Goal: Task Accomplishment & Management: Use online tool/utility

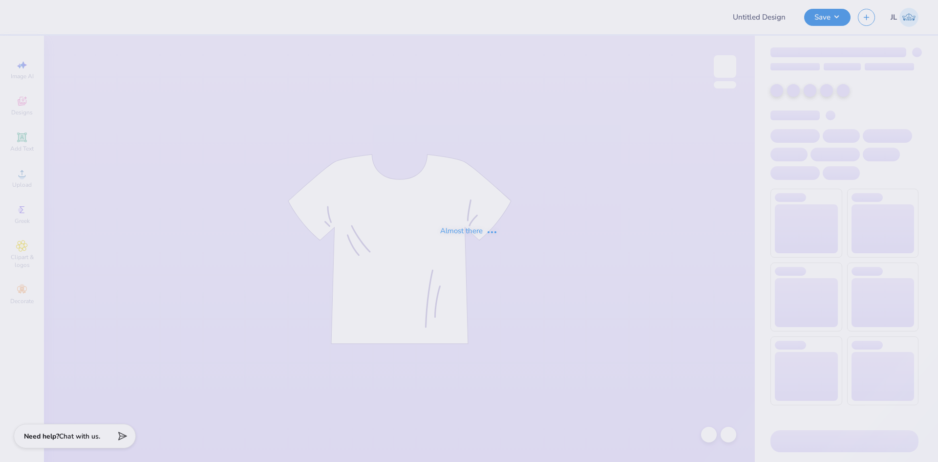
type input "Northface Vest - F25"
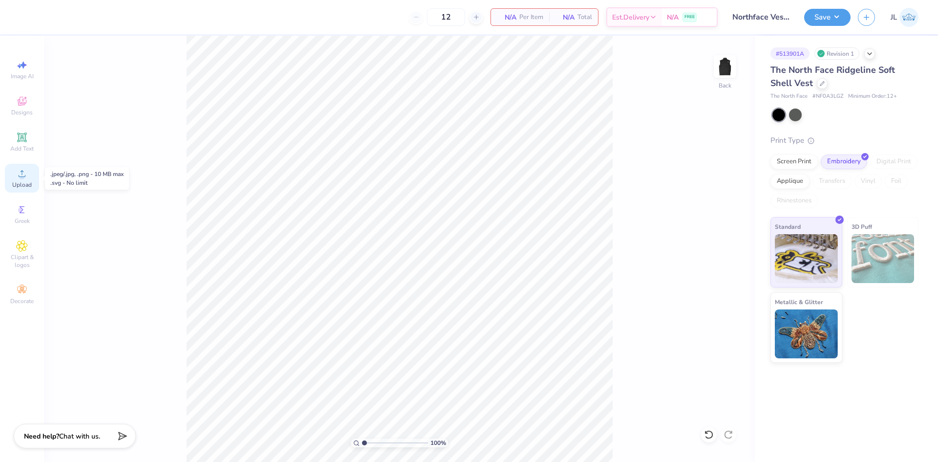
click at [13, 180] on div "Upload" at bounding box center [22, 178] width 34 height 29
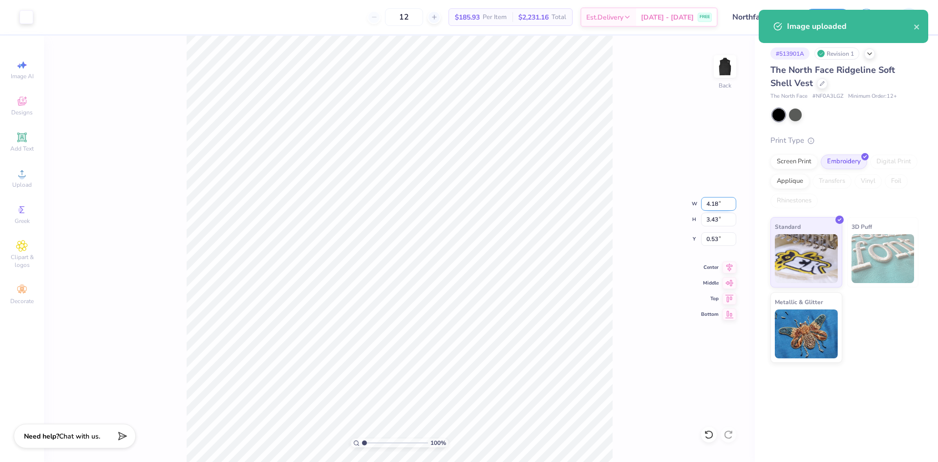
click at [712, 204] on input "4.18" at bounding box center [718, 204] width 35 height 14
type input "4.00"
type input "3.29"
type input "0.61"
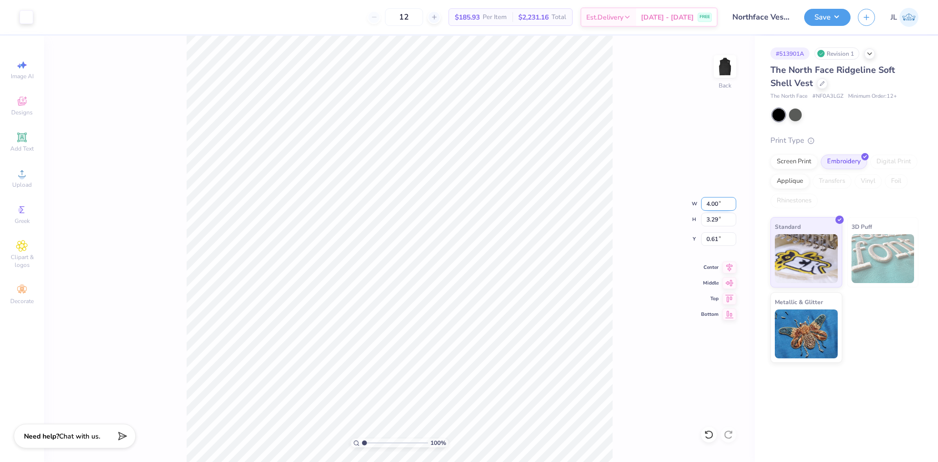
click at [711, 206] on input "4.00" at bounding box center [718, 204] width 35 height 14
type input "4"
click at [711, 222] on input "3.29" at bounding box center [718, 219] width 35 height 14
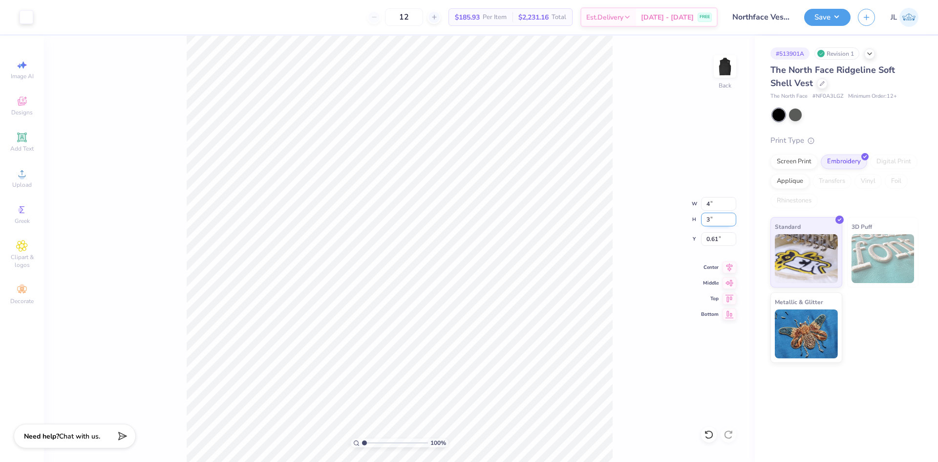
type input "3"
type input "3.65"
type input "3.00"
type input "0.75"
click at [708, 205] on input "3.65" at bounding box center [718, 204] width 35 height 14
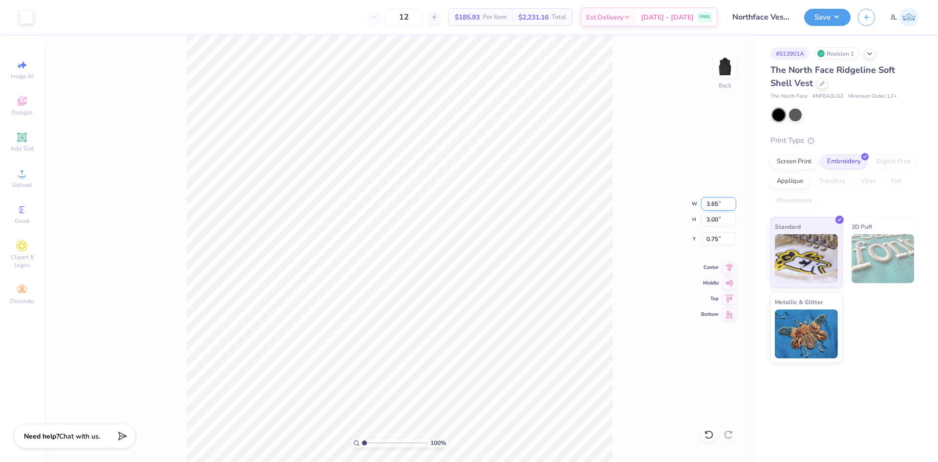
click at [708, 205] on input "3.65" at bounding box center [718, 204] width 35 height 14
type input "2.00"
type input "1.64"
type input "1.43"
type input "1.93"
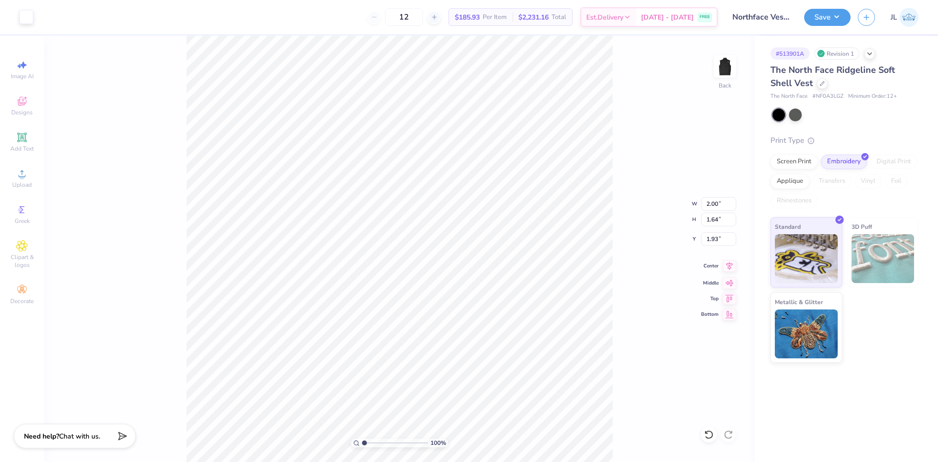
click at [728, 267] on icon at bounding box center [729, 265] width 6 height 8
click at [713, 242] on input "1.93" at bounding box center [718, 239] width 35 height 14
click at [712, 240] on input "1.93" at bounding box center [718, 239] width 35 height 14
drag, startPoint x: 718, startPoint y: 240, endPoint x: 711, endPoint y: 239, distance: 6.4
click at [711, 239] on input "1.93" at bounding box center [718, 239] width 35 height 14
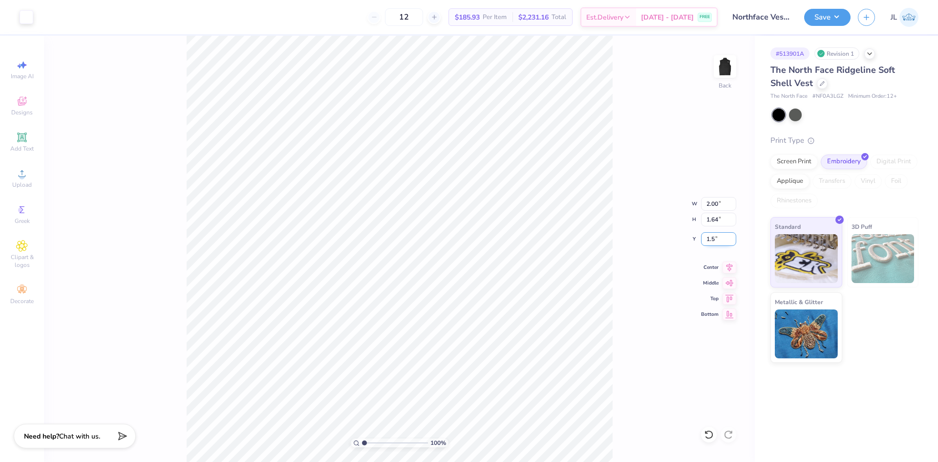
type input "1.50"
click at [26, 171] on icon at bounding box center [22, 174] width 12 height 12
type input "5.66"
type input "3.43"
type input "0.53"
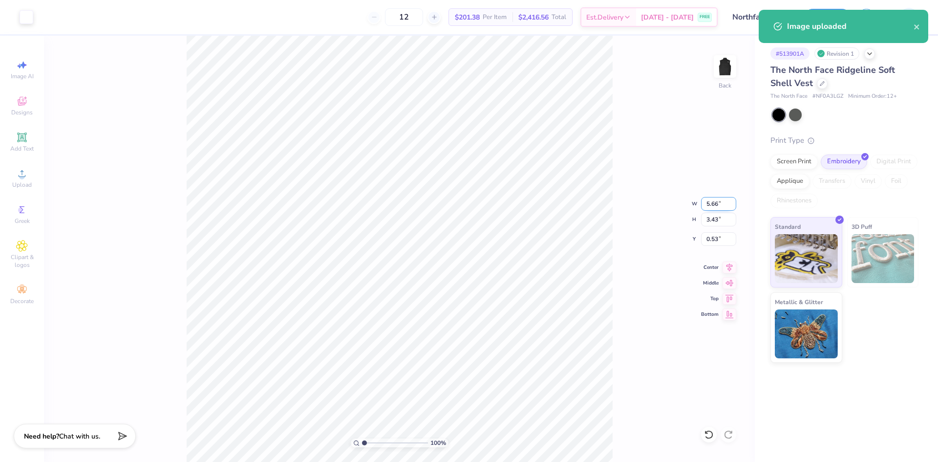
click at [707, 204] on input "5.66" at bounding box center [718, 204] width 35 height 14
type input "4.00"
type input "2.43"
type input "1.04"
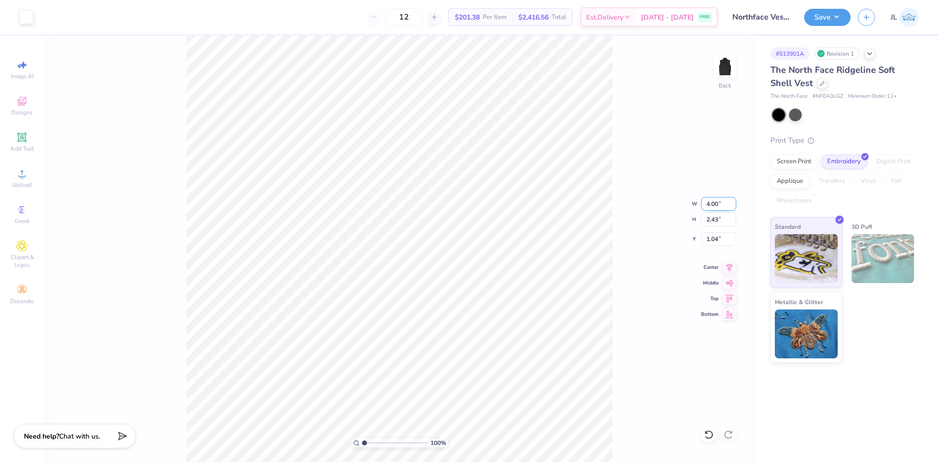
click at [712, 208] on input "4.00" at bounding box center [718, 204] width 35 height 14
click at [712, 207] on input "4.00" at bounding box center [718, 204] width 35 height 14
type input "3.00"
type input "1.82"
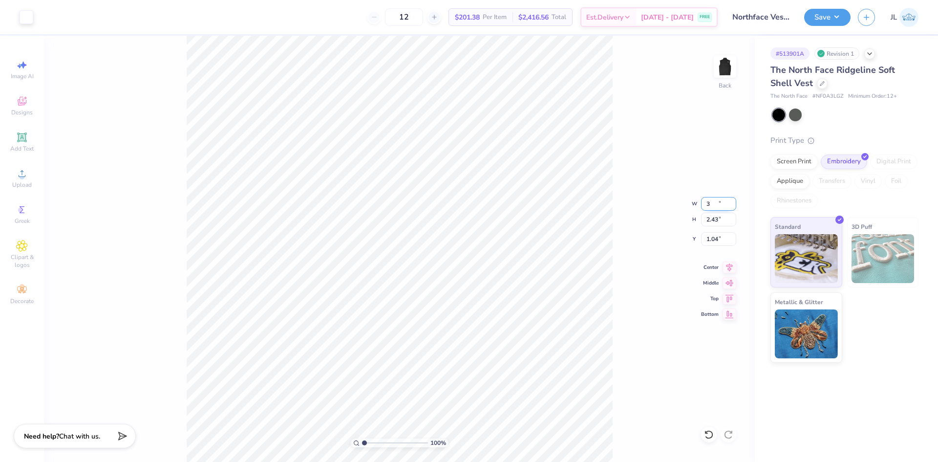
type input "1.34"
type input "2.00"
type input "1.64"
type input "1.50"
type input "3.00"
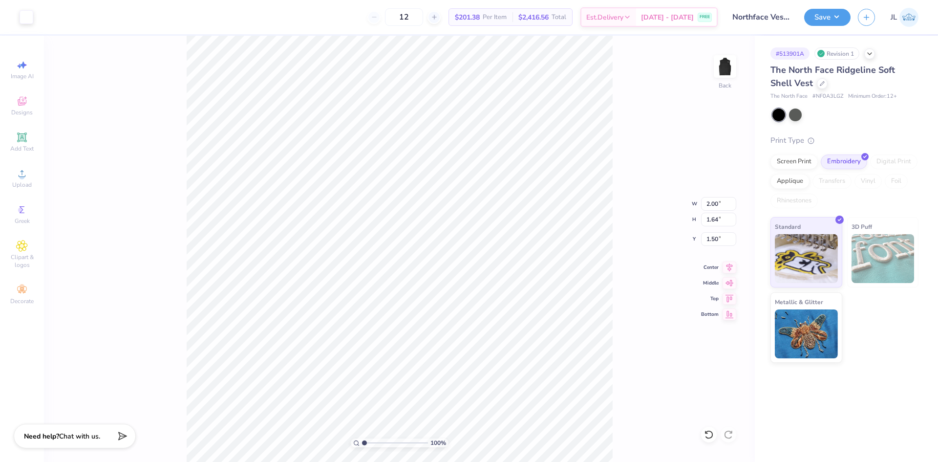
type input "1.82"
type input "1.34"
click at [711, 204] on input "3.00" at bounding box center [718, 204] width 35 height 14
type input "2.00"
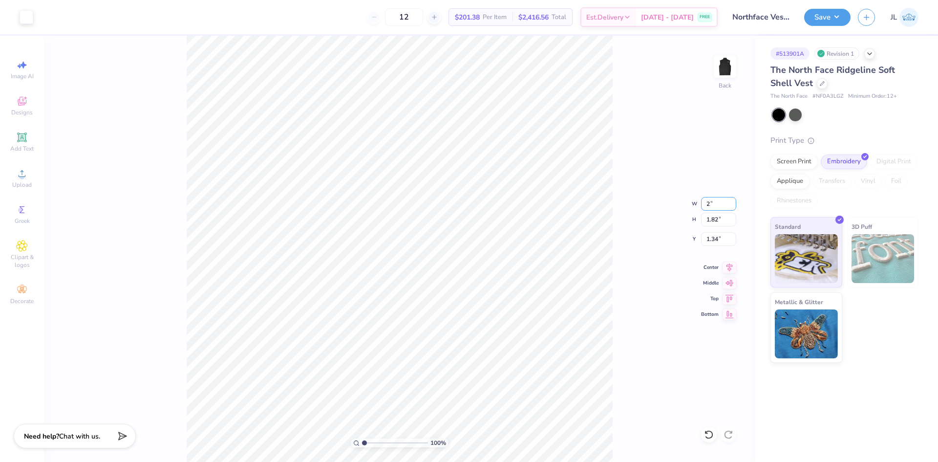
type input "1.21"
type input "1.64"
click at [714, 204] on input "2.00" at bounding box center [718, 204] width 35 height 14
type input "4.00"
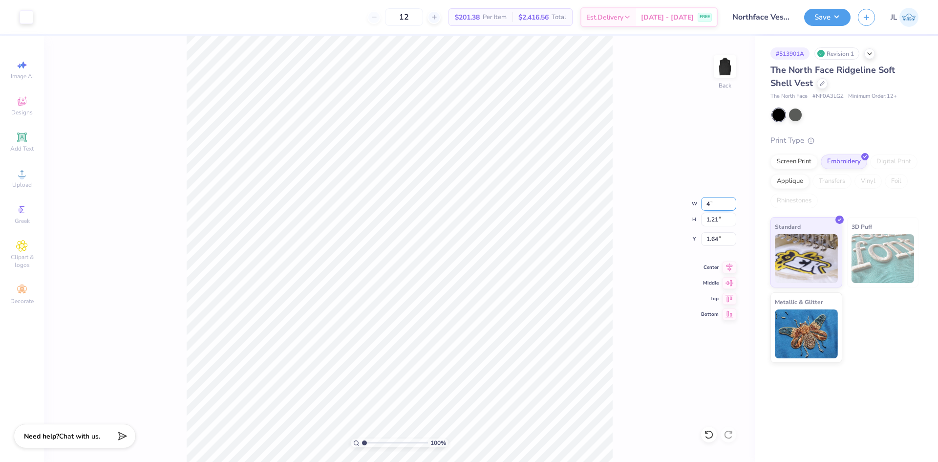
type input "2.43"
type input "1.04"
click at [623, 201] on div "100 % Back W 4.00 4.00 " H 2.43 2.43 " Y 1.04 1.04 " Center Middle Top Bottom" at bounding box center [399, 249] width 711 height 426
click at [724, 268] on icon at bounding box center [729, 266] width 14 height 12
click at [733, 283] on icon at bounding box center [729, 281] width 14 height 12
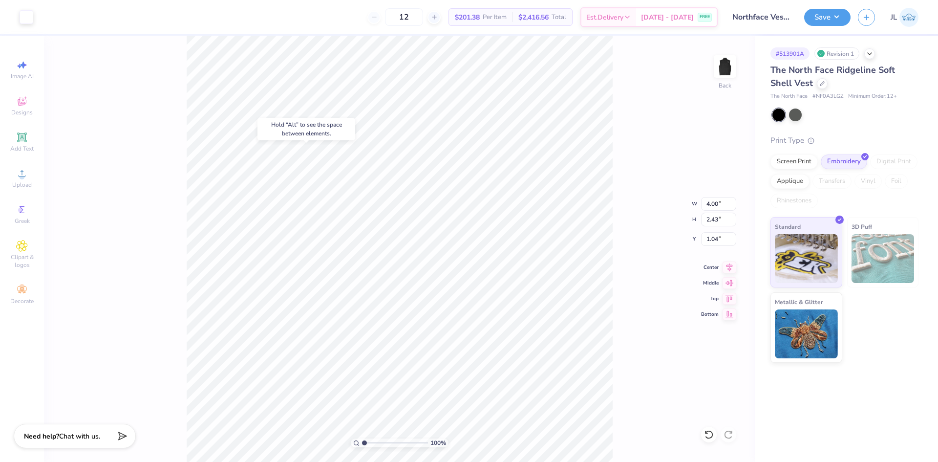
type input "2.00"
type input "1.64"
type input "1.50"
type input "4.00"
type input "2.43"
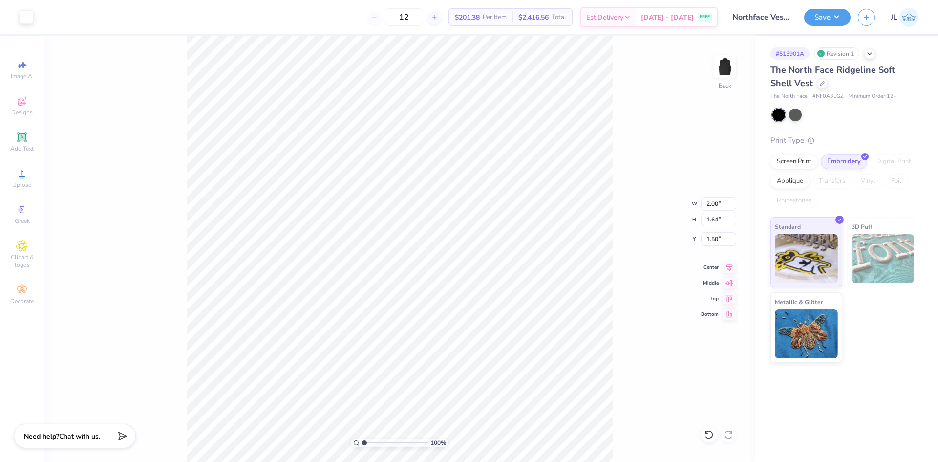
type input "1.04"
type input "2.00"
type input "1.64"
type input "1.50"
click at [709, 200] on input "2.00" at bounding box center [718, 204] width 35 height 14
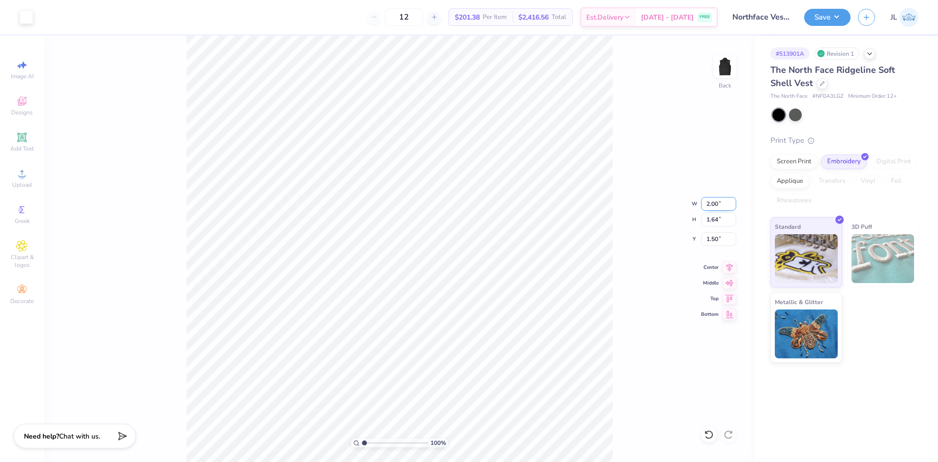
click at [709, 200] on input "2.00" at bounding box center [718, 204] width 35 height 14
type input "4.00"
type input "3.29"
type input "0.68"
click at [624, 175] on div "100 % Back W 4.00 4.00 " H 3.29 3.29 " Y 0.68 0.68 " Center Middle Top Bottom" at bounding box center [399, 249] width 711 height 426
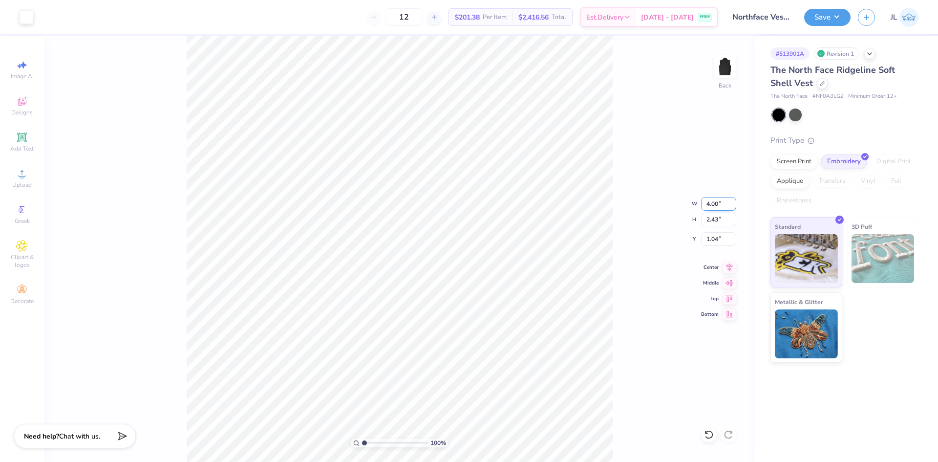
click at [710, 204] on input "4.00" at bounding box center [718, 204] width 35 height 14
type input "3.50"
type input "2.12"
type input "1.19"
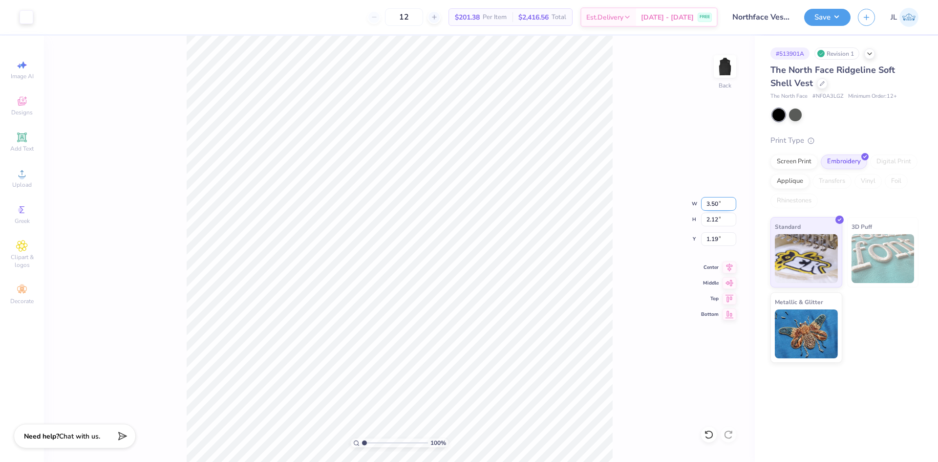
click at [709, 206] on input "3.50" at bounding box center [718, 204] width 35 height 14
type input "4.00"
type input "2.43"
type input "1.04"
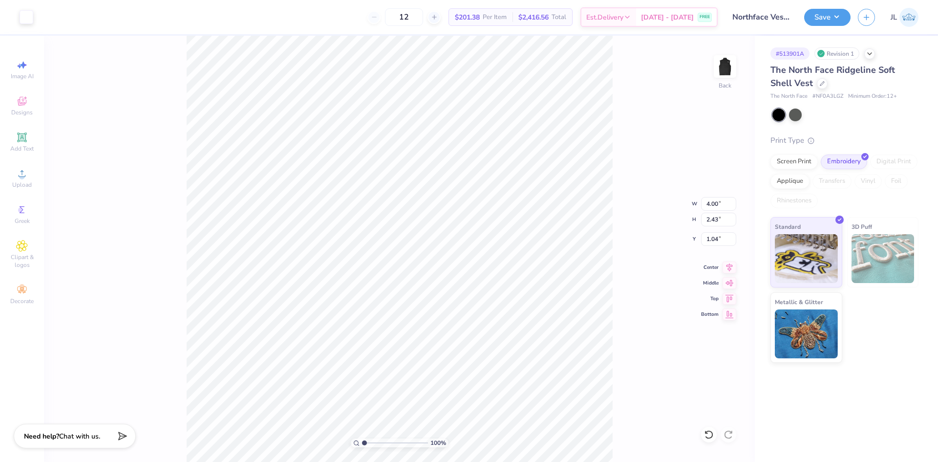
type input "3.29"
type input "0.68"
click at [716, 207] on input "4.00" at bounding box center [718, 204] width 35 height 14
type input "3.50"
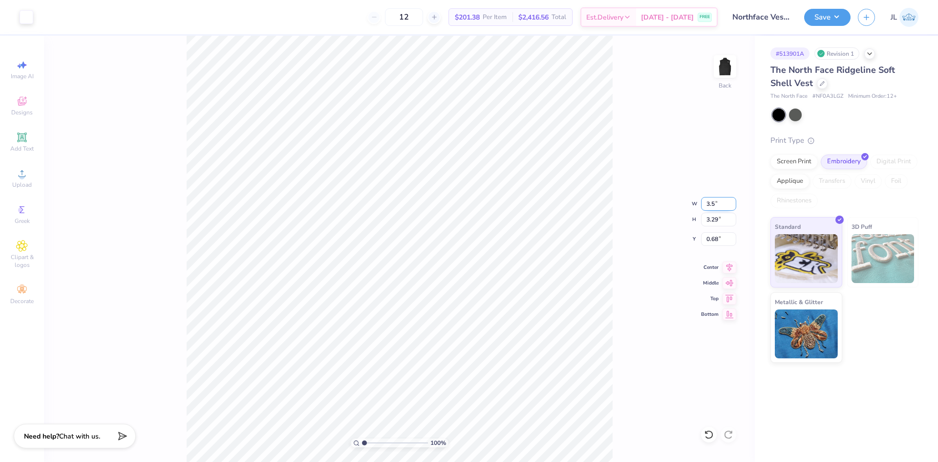
type input "2.87"
type input "0.88"
click at [647, 204] on div "100 % Back W 3.50 3.50 " H 2.87 2.87 " Y 0.88 0.88 " Center Middle Top Bottom" at bounding box center [399, 249] width 711 height 426
click at [714, 241] on input "0.88" at bounding box center [718, 239] width 35 height 14
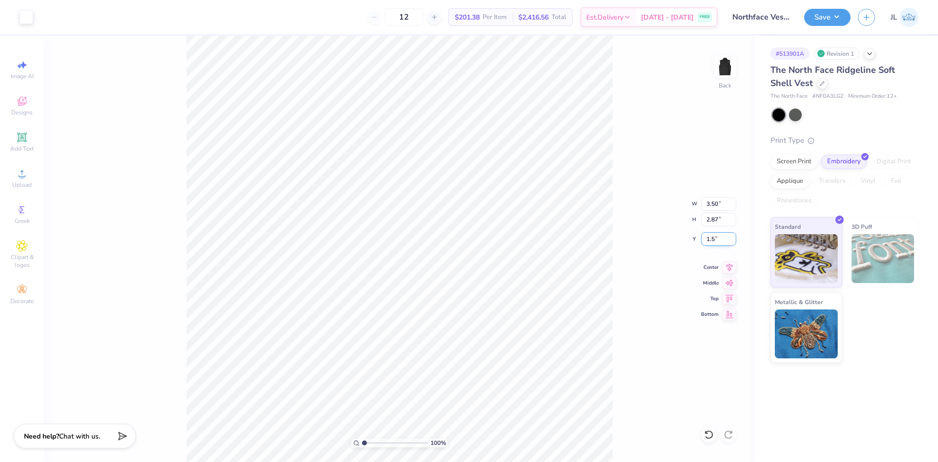
type input "1.13"
type input "4.00"
type input "2.43"
click at [718, 239] on input "1.04" at bounding box center [718, 239] width 35 height 14
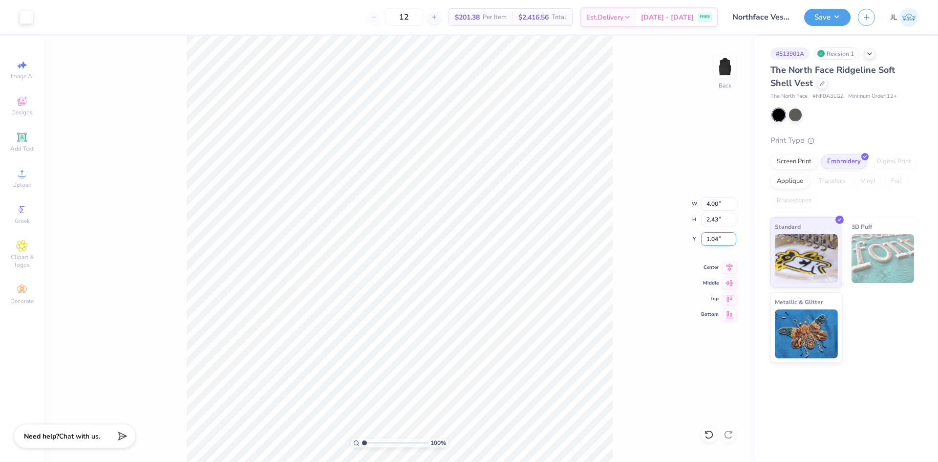
click at [713, 237] on input "1.04" at bounding box center [718, 239] width 35 height 14
type input "1.50"
click at [714, 240] on input "1.13" at bounding box center [718, 239] width 35 height 14
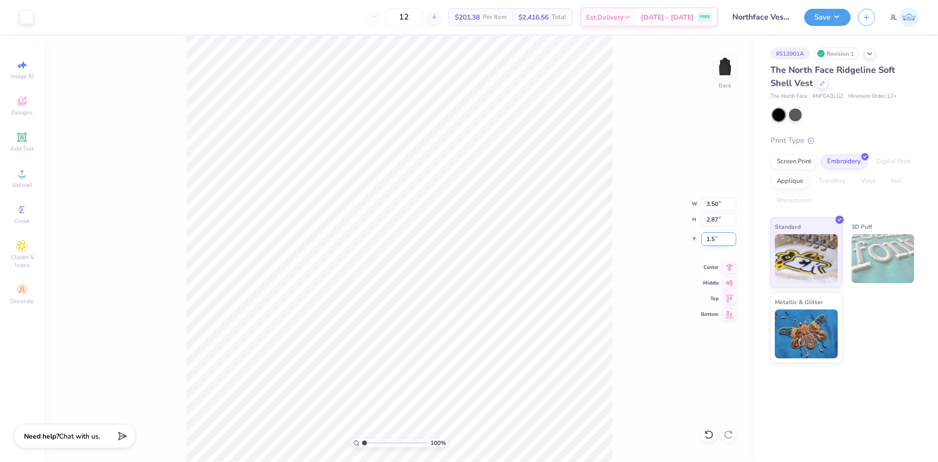
type input "1.5"
click at [717, 205] on input "3.50" at bounding box center [718, 204] width 35 height 14
click at [710, 204] on input "3.50" at bounding box center [718, 204] width 35 height 14
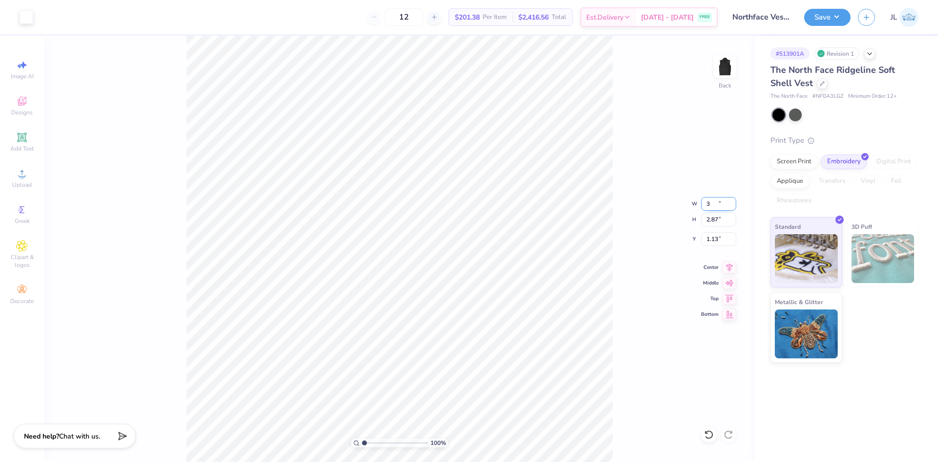
type input "3.00"
type input "2.46"
click at [709, 241] on input "1.33" at bounding box center [718, 239] width 35 height 14
type input "1.50"
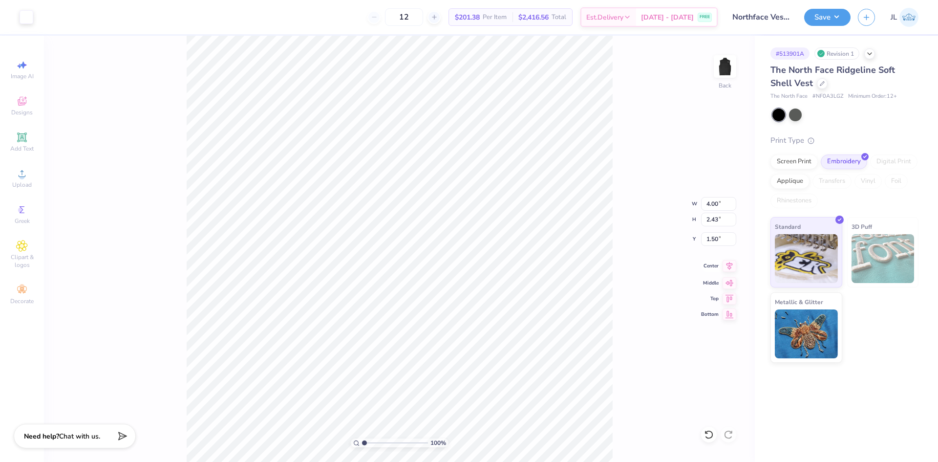
click at [732, 270] on icon at bounding box center [729, 266] width 14 height 12
type input "3.00"
type input "2.46"
click at [729, 266] on icon at bounding box center [729, 265] width 6 height 8
click at [729, 284] on icon at bounding box center [729, 281] width 14 height 12
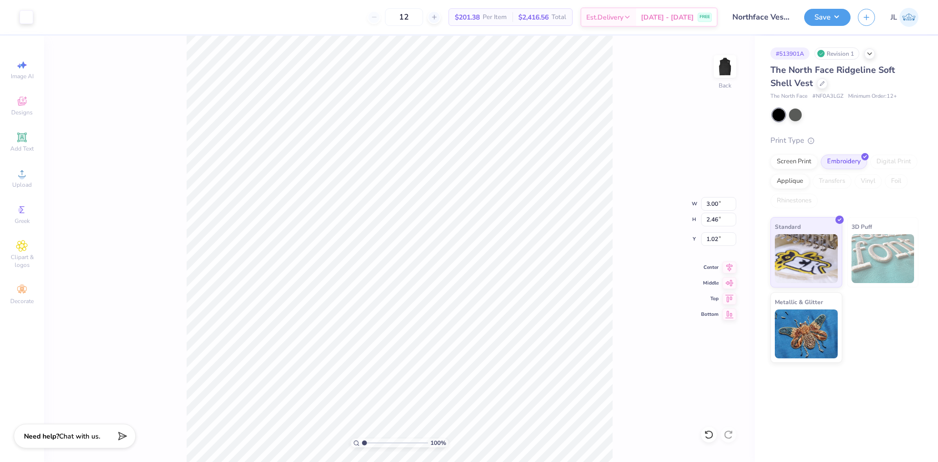
type input "1.50"
click at [16, 172] on div "Upload" at bounding box center [22, 178] width 34 height 29
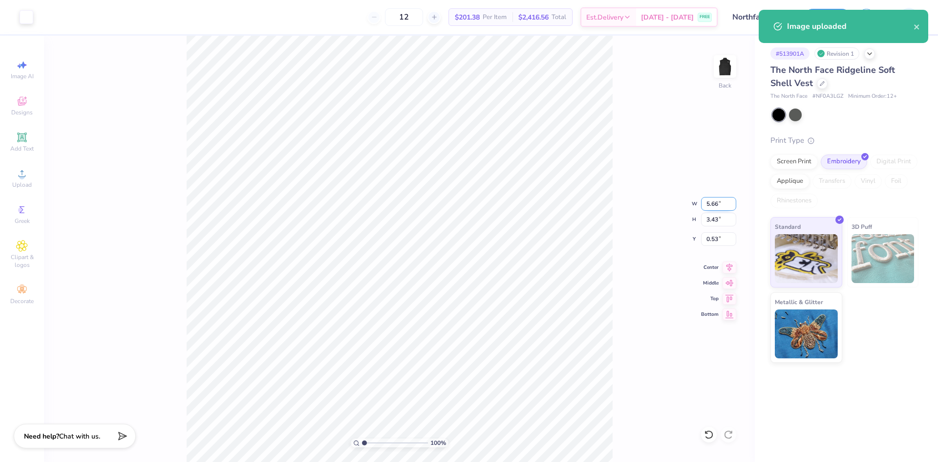
click at [709, 205] on input "5.66" at bounding box center [718, 204] width 35 height 14
type input "4.00"
type input "2.43"
click at [715, 235] on input "1.04" at bounding box center [718, 239] width 35 height 14
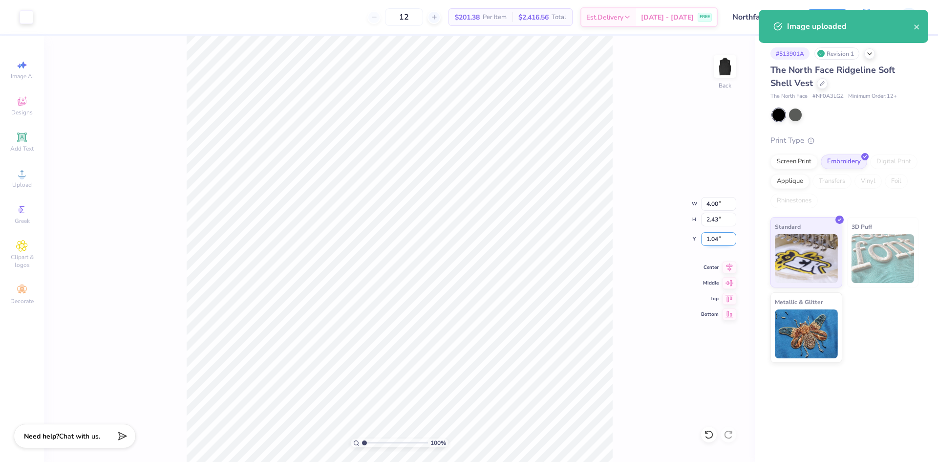
click at [715, 234] on input "1.04" at bounding box center [718, 239] width 35 height 14
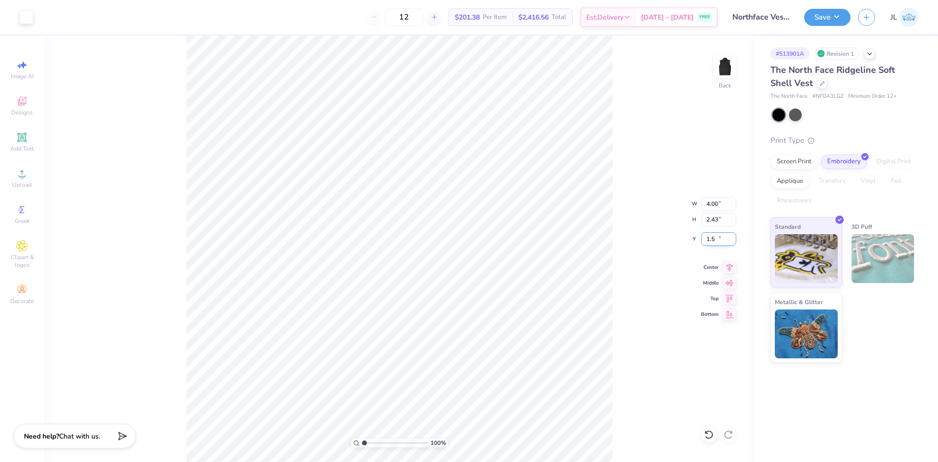
type input "1.50"
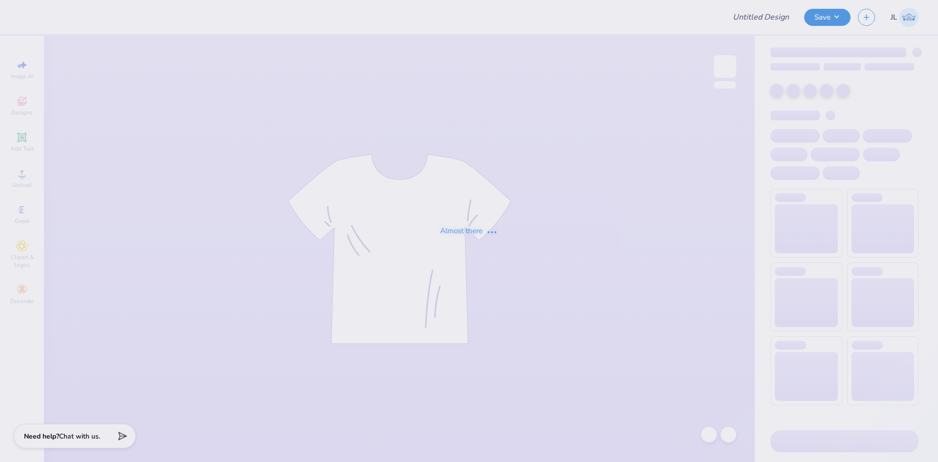
type input "[PERSON_NAME] - F25"
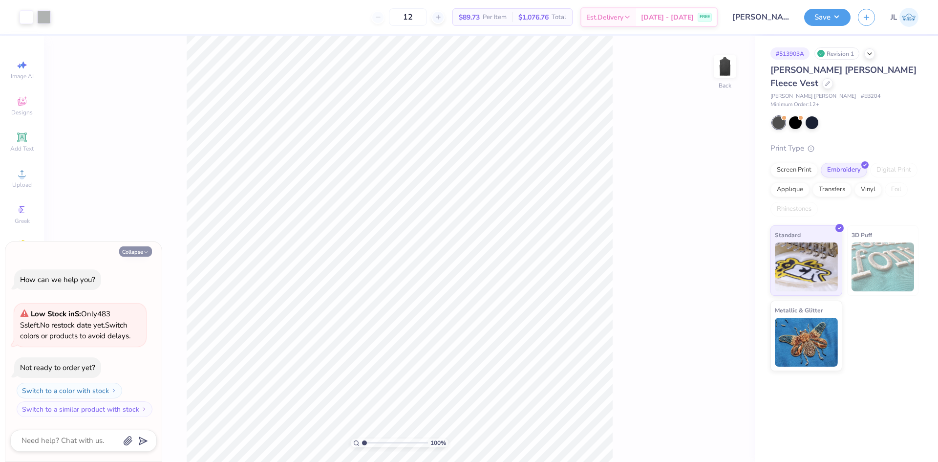
click at [139, 250] on button "Collapse" at bounding box center [135, 251] width 33 height 10
type textarea "x"
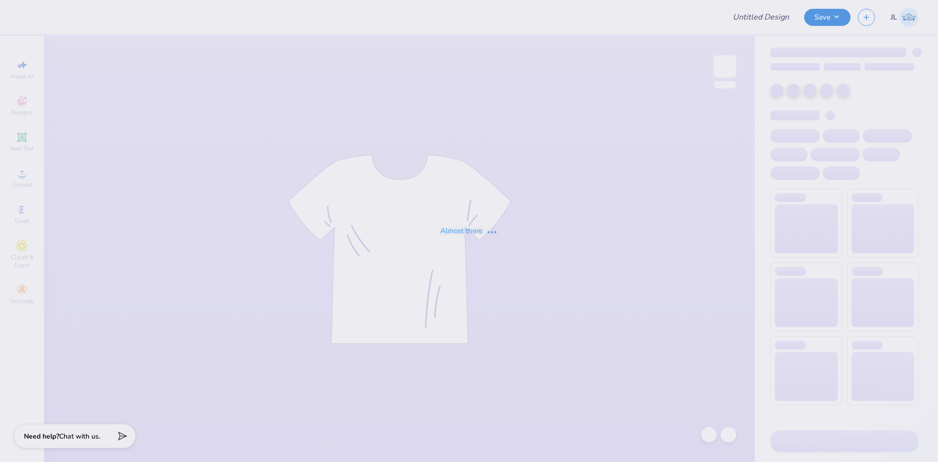
type input "Carhartt /vest - F25"
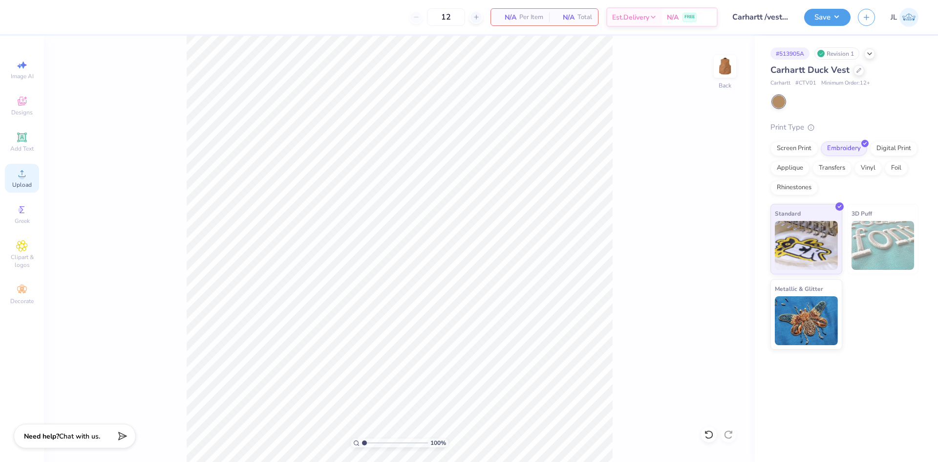
click at [21, 178] on circle at bounding box center [21, 176] width 5 height 5
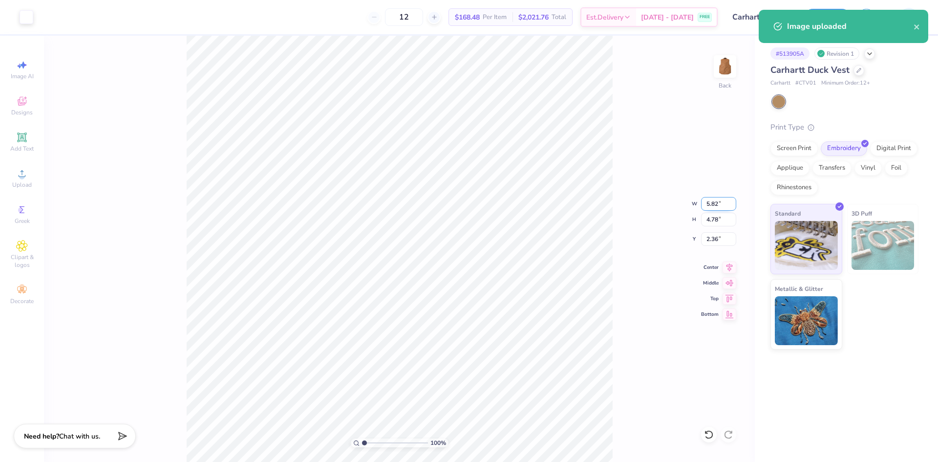
click at [713, 208] on input "5.82" at bounding box center [718, 204] width 35 height 14
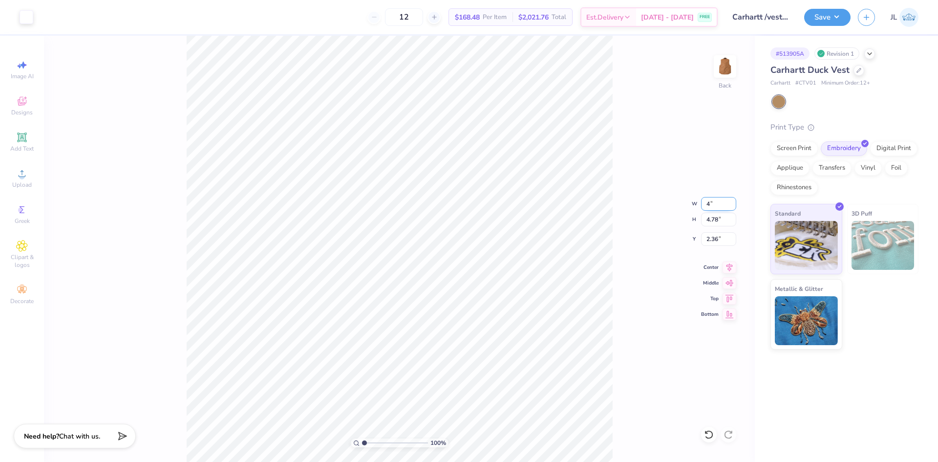
type input "4.00"
type input "3.29"
type input "3.00"
click at [713, 203] on input "4.00" at bounding box center [718, 204] width 35 height 14
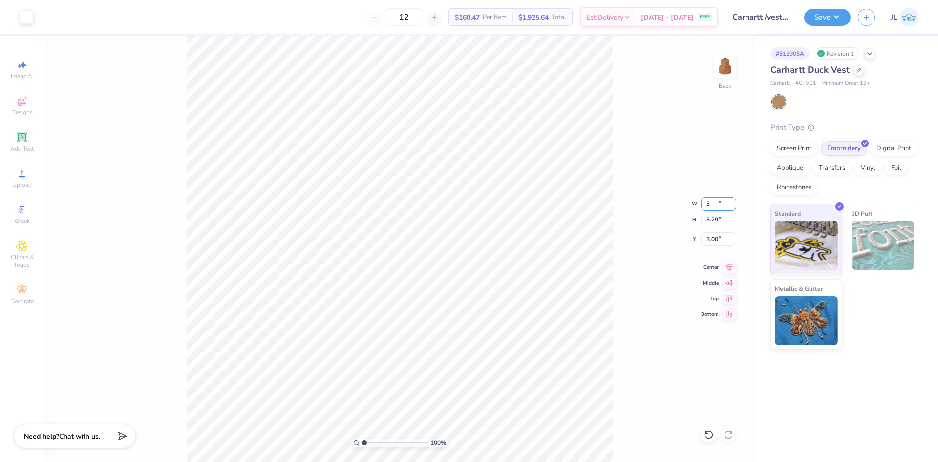
type input "3.00"
type input "2.46"
click at [726, 271] on icon at bounding box center [729, 266] width 14 height 12
click at [710, 244] on input "3.41" at bounding box center [718, 239] width 35 height 14
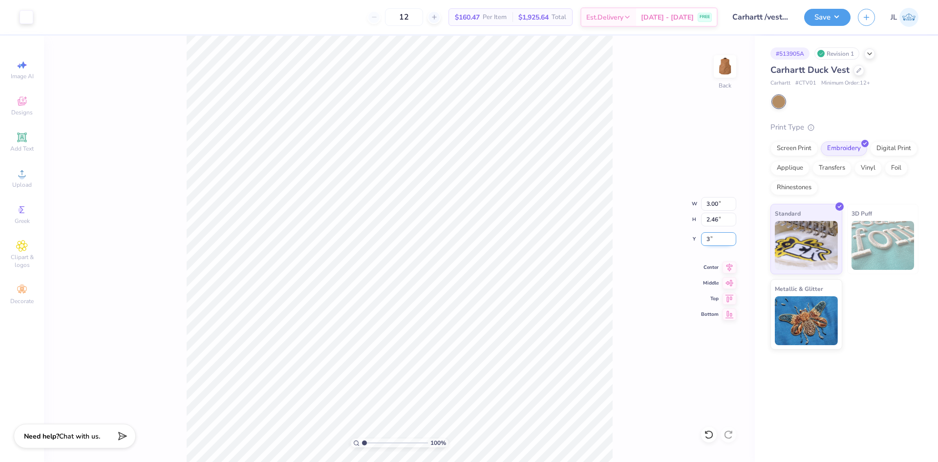
type input "3.00"
click at [17, 169] on icon at bounding box center [22, 174] width 12 height 12
type input "5.82"
type input "3.53"
type input "2.99"
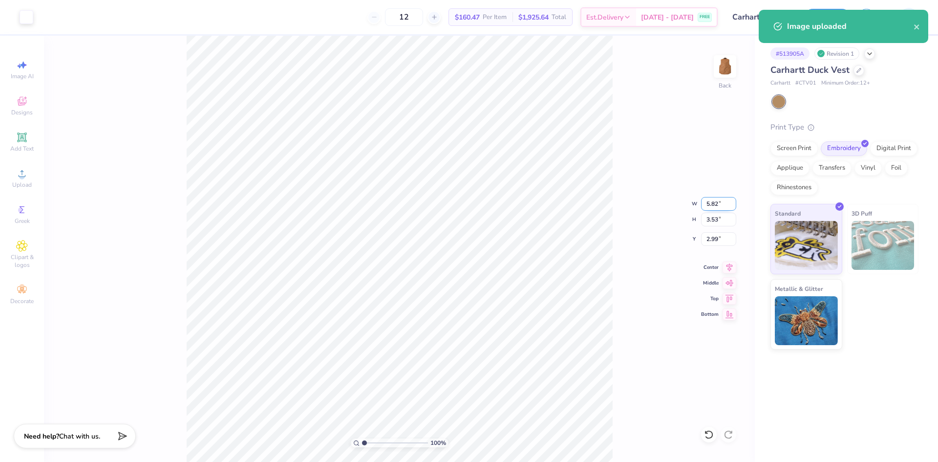
click at [708, 206] on input "5.82" at bounding box center [718, 204] width 35 height 14
type input "4.00"
type input "2.43"
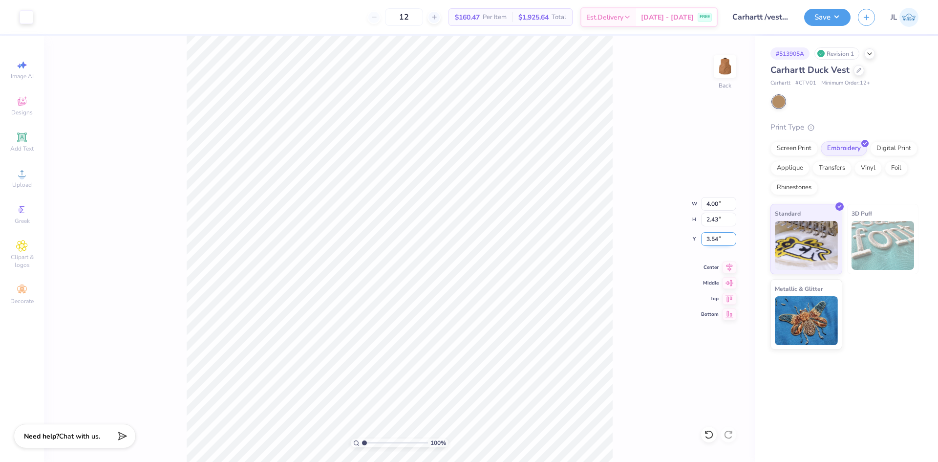
click at [711, 237] on input "3.54" at bounding box center [718, 239] width 35 height 14
type input "3.00"
type input "4.00"
type input "2.43"
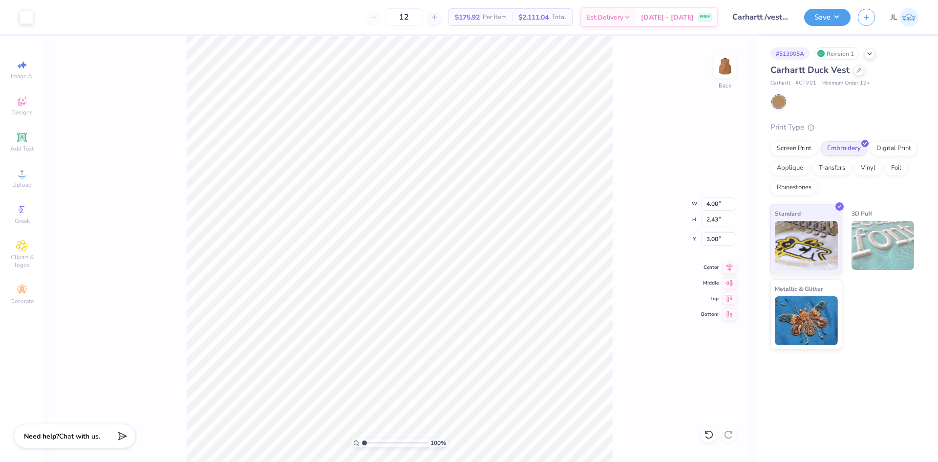
type input "3.00"
type input "2.46"
click at [142, 83] on div "100 % Back W 3.00 H 2.46 Y 3.00 Center Middle Top Bottom" at bounding box center [399, 249] width 711 height 426
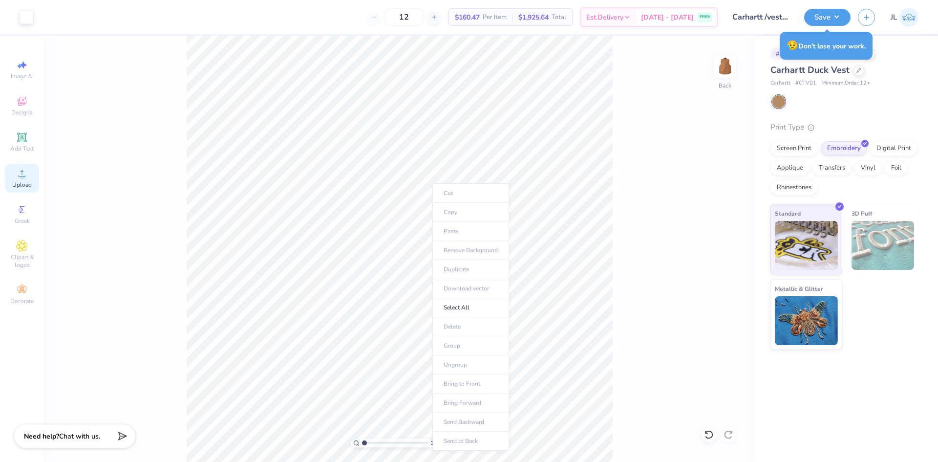
click at [37, 180] on div "Upload" at bounding box center [22, 178] width 34 height 29
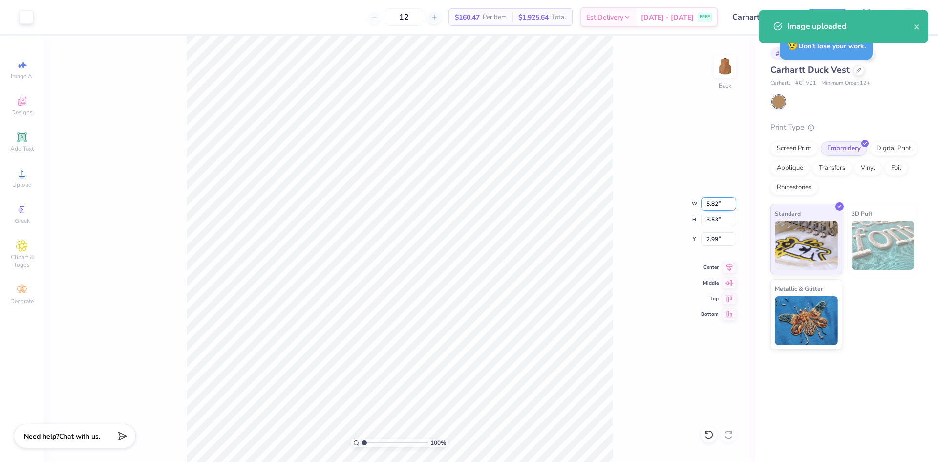
click at [714, 208] on input "5.82" at bounding box center [718, 204] width 35 height 14
type input "4.00"
type input "2.43"
click at [711, 234] on input "3.54" at bounding box center [718, 239] width 35 height 14
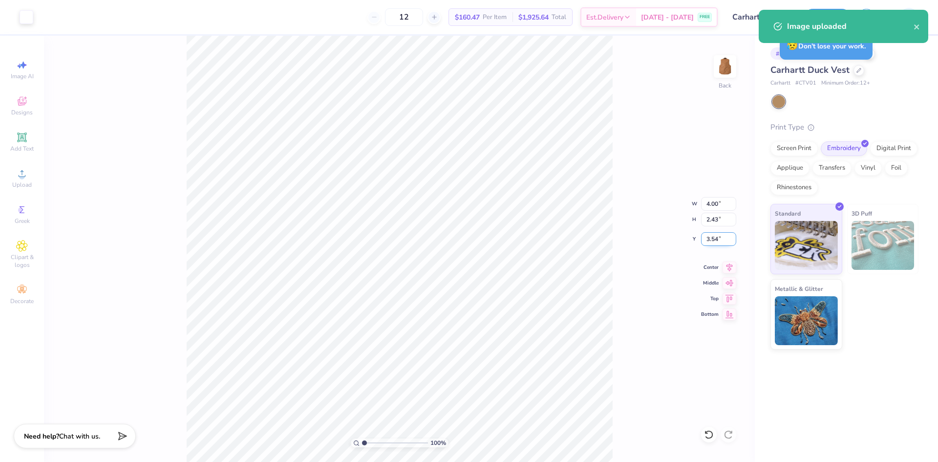
click at [711, 234] on input "3.54" at bounding box center [718, 239] width 35 height 14
click at [709, 219] on input "2.43" at bounding box center [718, 219] width 35 height 14
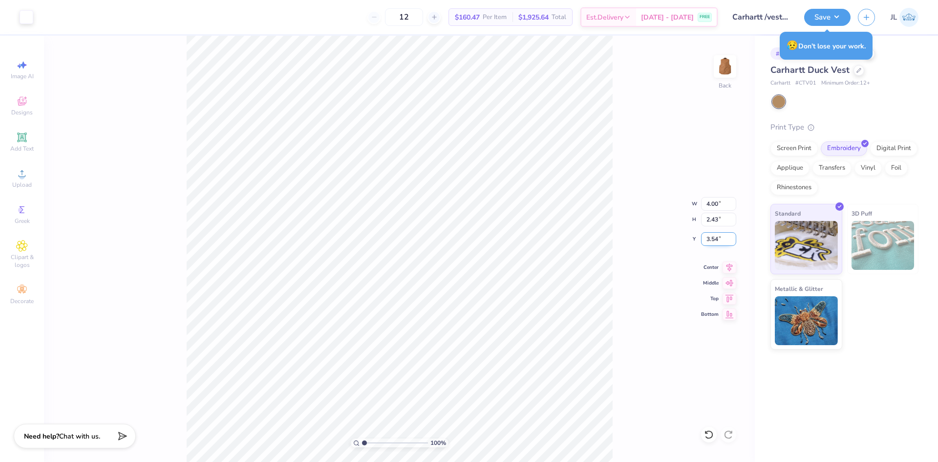
click at [714, 242] on input "3.54" at bounding box center [718, 239] width 35 height 14
type input "3.00"
drag, startPoint x: 724, startPoint y: 266, endPoint x: 720, endPoint y: 248, distance: 18.6
click at [724, 265] on icon at bounding box center [729, 267] width 14 height 12
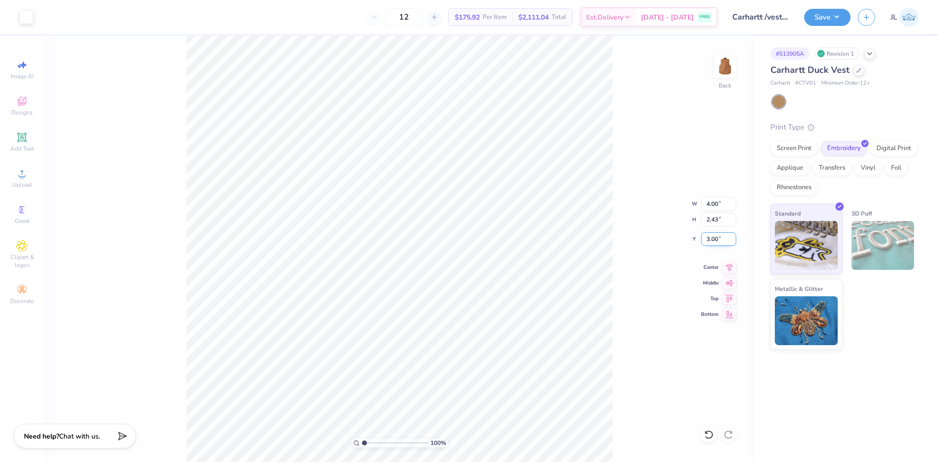
click at [715, 243] on input "3.00" at bounding box center [718, 239] width 35 height 14
click at [714, 243] on input "3.00" at bounding box center [718, 239] width 35 height 14
type input "3"
click at [729, 266] on icon at bounding box center [729, 266] width 14 height 12
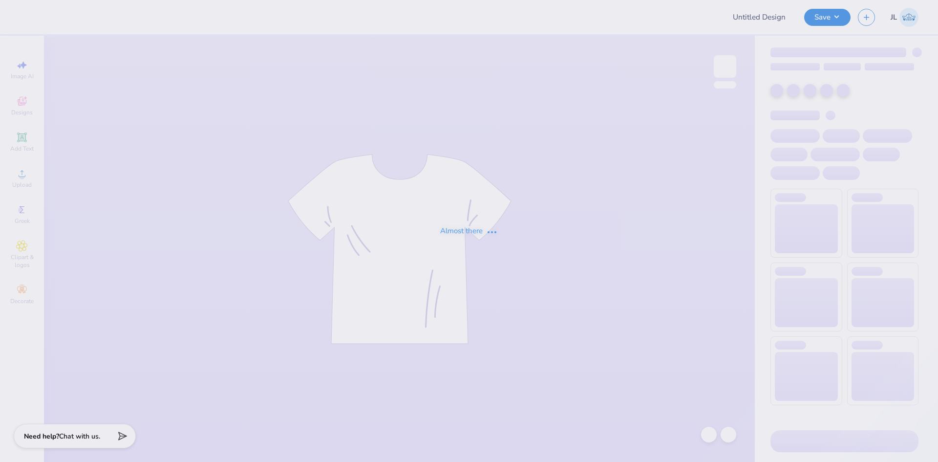
type input "[PERSON_NAME] - F25"
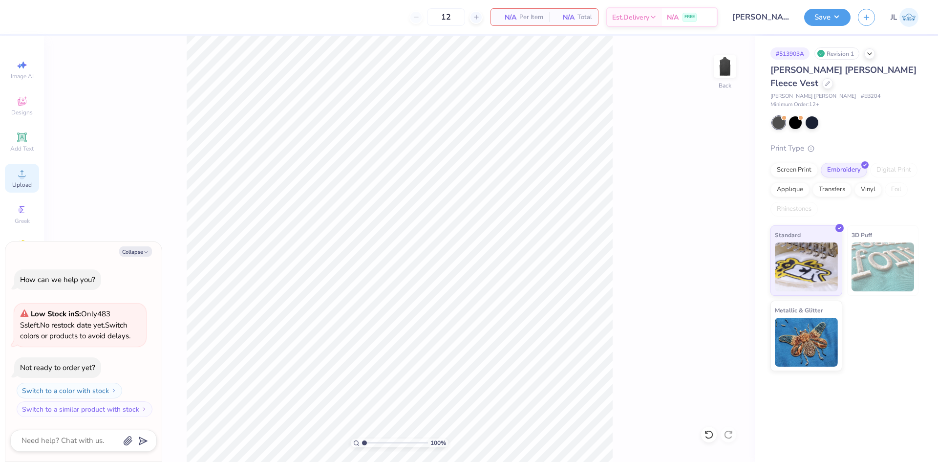
click at [28, 180] on div "Upload" at bounding box center [22, 178] width 34 height 29
type textarea "x"
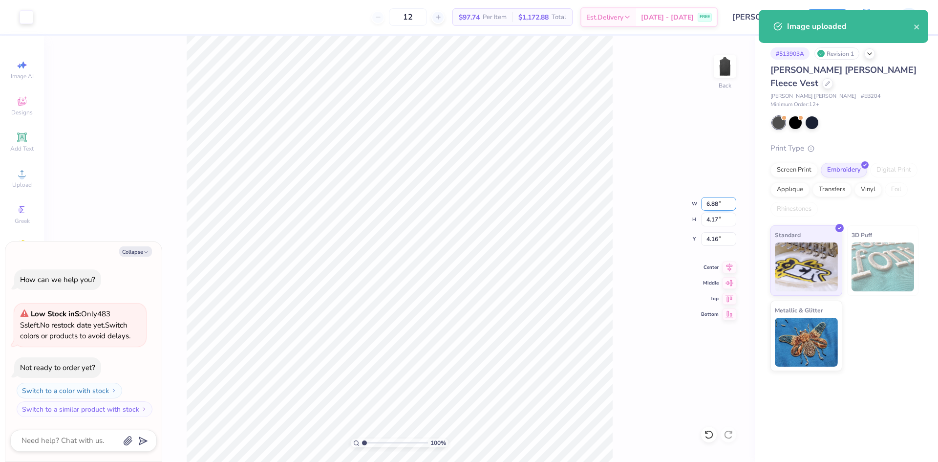
click at [710, 206] on input "6.88" at bounding box center [718, 204] width 35 height 14
type input "4"
type textarea "x"
type input "4.00"
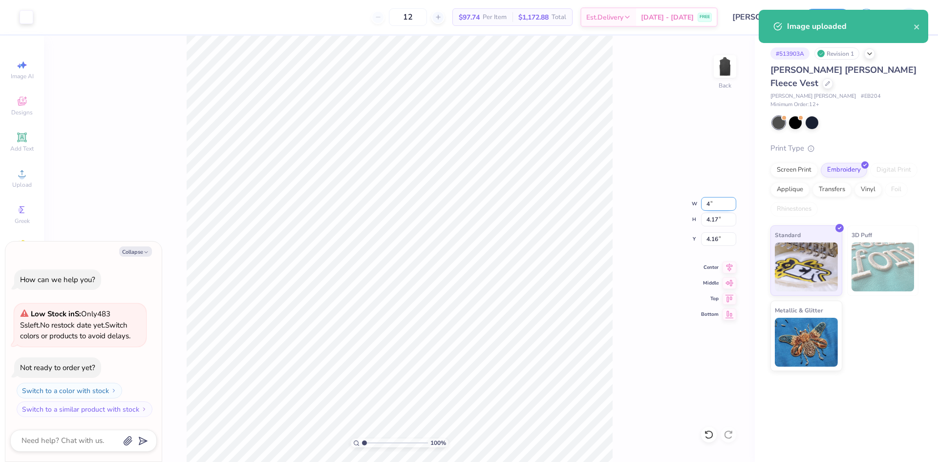
type input "2.43"
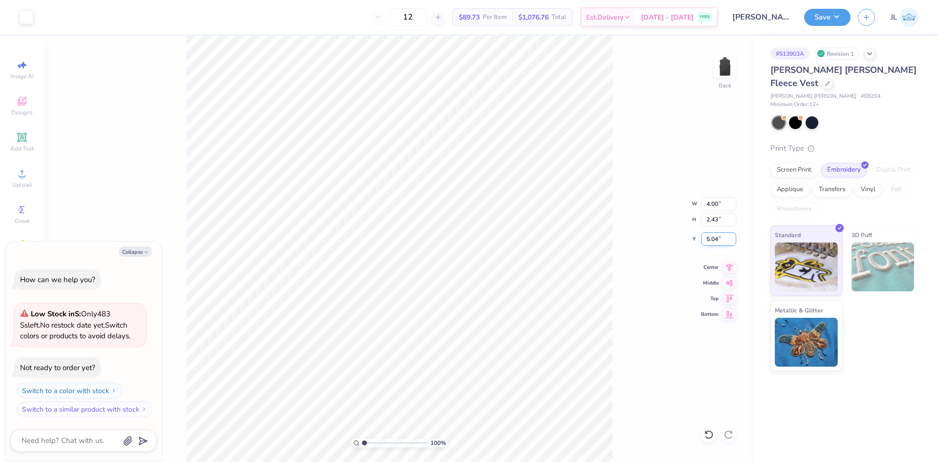
click at [711, 239] on input "5.04" at bounding box center [718, 239] width 35 height 14
click at [713, 238] on input "5.04" at bounding box center [718, 239] width 35 height 14
type input "3"
type textarea "x"
type input "3.00"
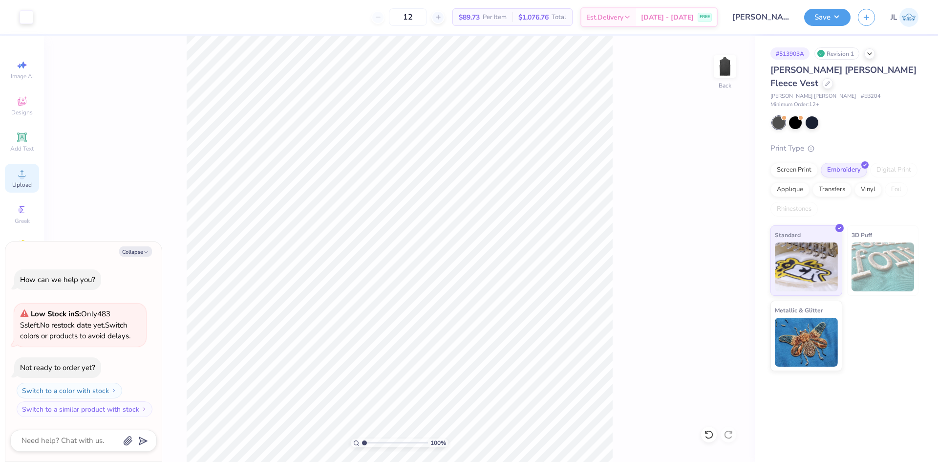
click at [20, 167] on div "Upload" at bounding box center [22, 178] width 34 height 29
type textarea "x"
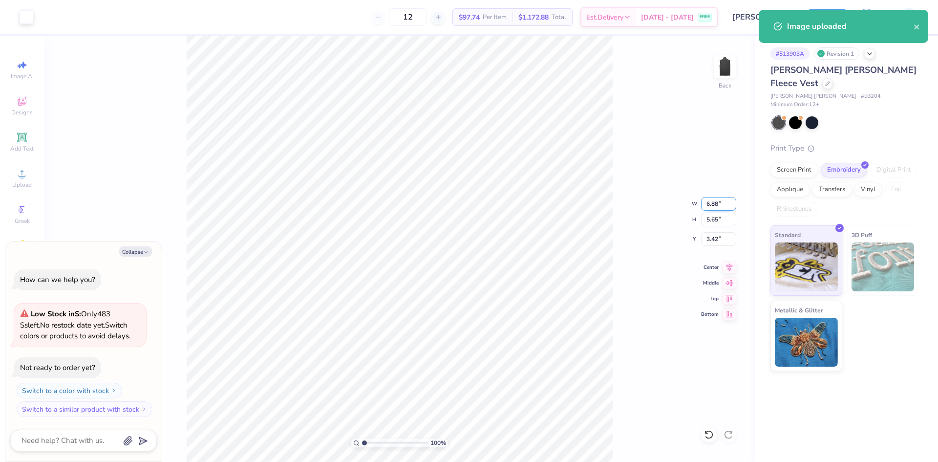
click at [712, 207] on input "6.88" at bounding box center [718, 204] width 35 height 14
type input "3"
type textarea "x"
type input "3.00"
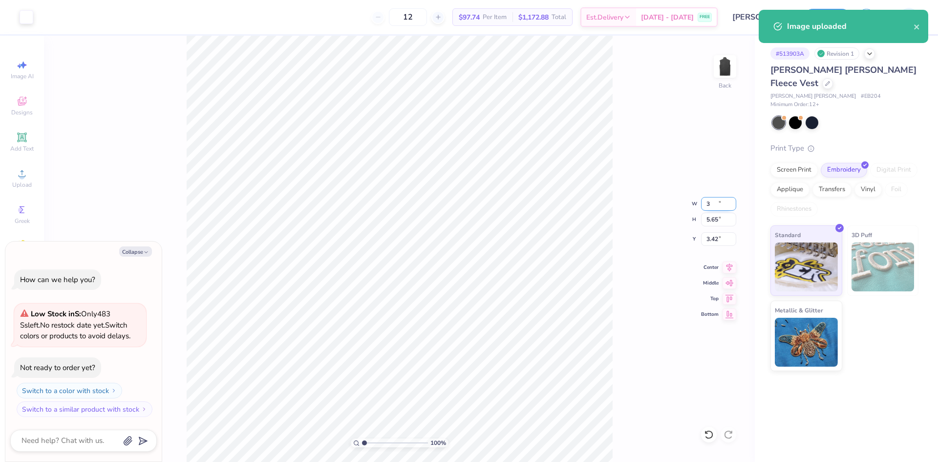
type input "2.46"
type input "5.02"
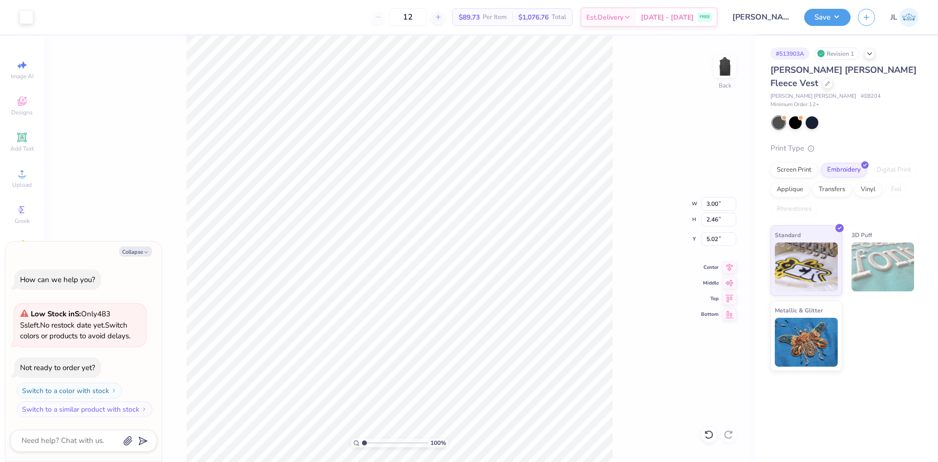
type textarea "x"
type input "9.54"
type textarea "x"
type input "6.94"
type textarea "x"
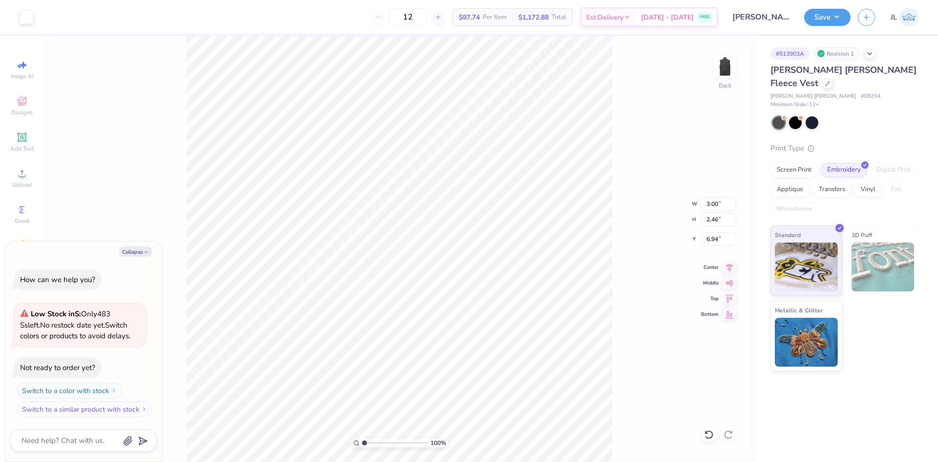
type input "9.54"
type textarea "x"
type input "6.57"
click at [727, 269] on icon at bounding box center [729, 266] width 14 height 12
type textarea "x"
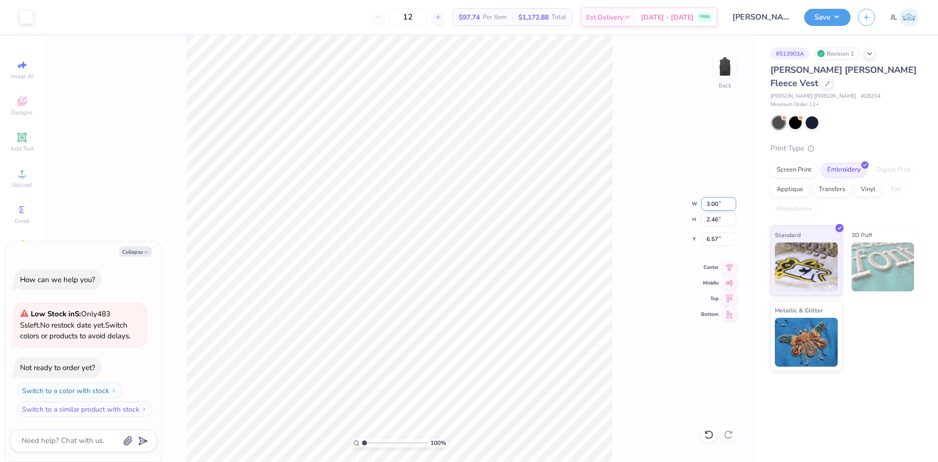
click at [715, 200] on input "3.00" at bounding box center [718, 204] width 35 height 14
click at [715, 199] on input "3.00" at bounding box center [718, 204] width 35 height 14
type input "4"
type textarea "x"
type input "4.00"
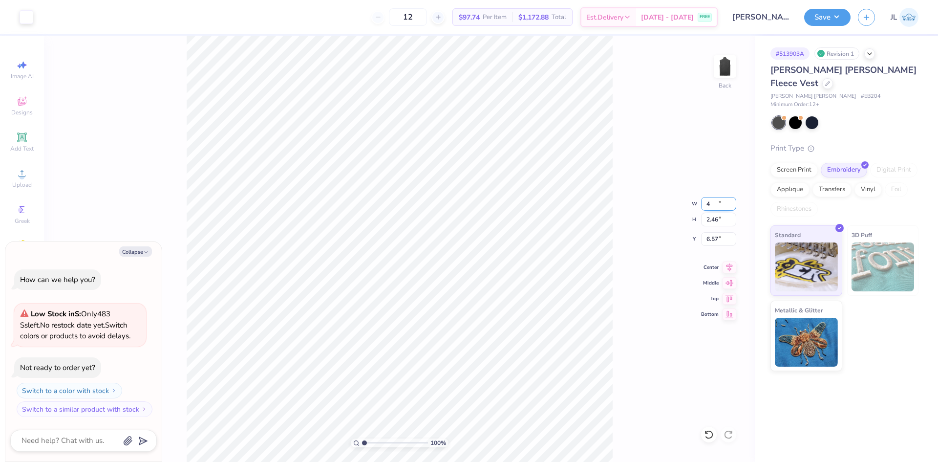
type input "3.29"
type input "6.16"
click at [715, 205] on input "4.00" at bounding box center [718, 204] width 35 height 14
type input "3"
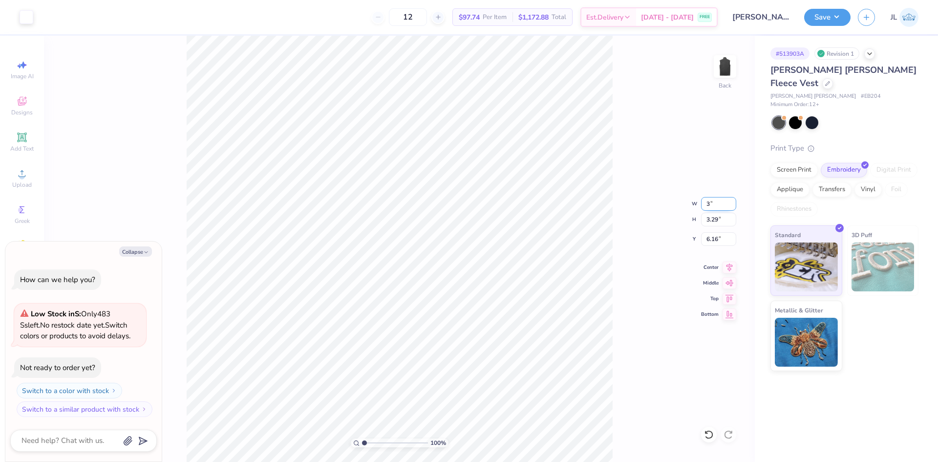
type textarea "x"
type input "3.00"
type input "2.46"
type input "6.57"
type textarea "x"
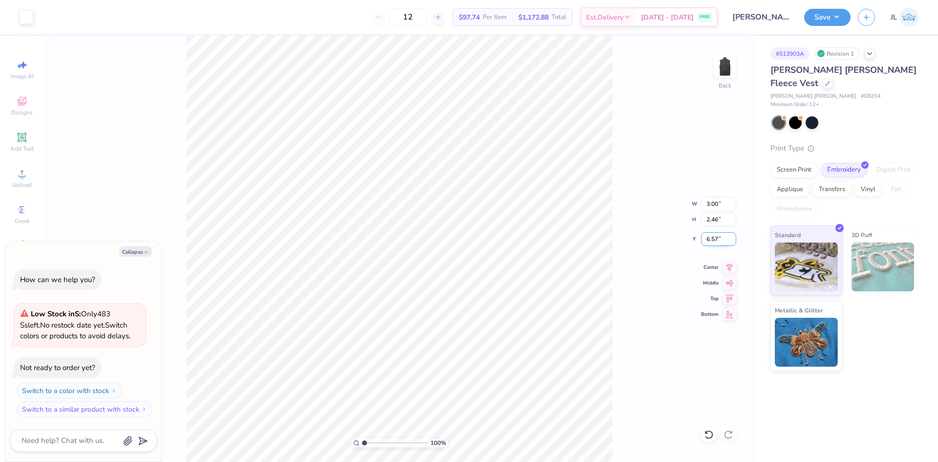
click at [714, 237] on input "6.57" at bounding box center [718, 239] width 35 height 14
type input "6.5"
type textarea "x"
type input "6.50"
click at [137, 248] on button "Collapse" at bounding box center [135, 251] width 33 height 10
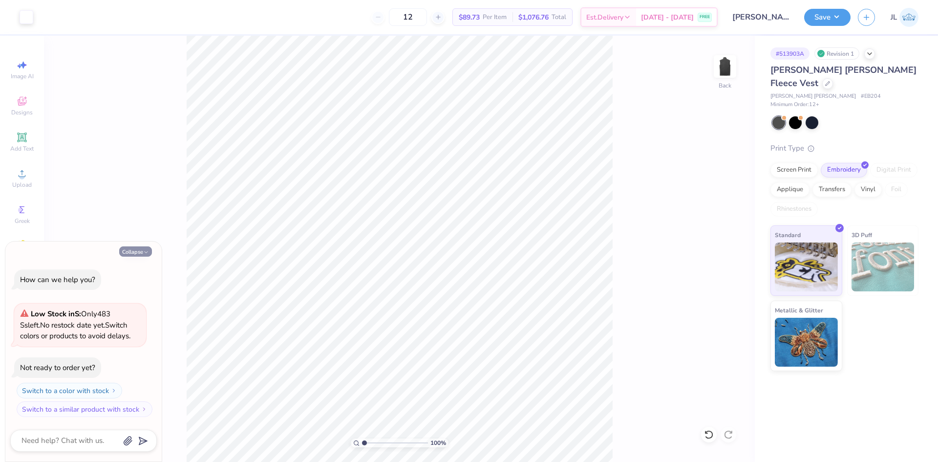
type textarea "x"
